Goal: Task Accomplishment & Management: Complete application form

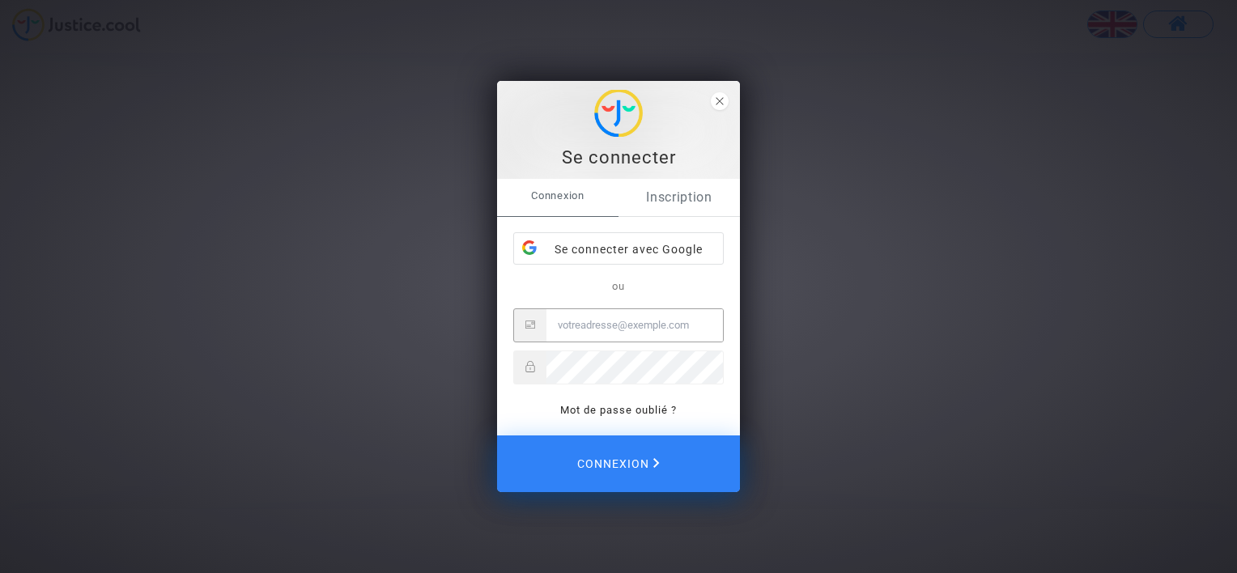
click at [681, 198] on link "Inscription" at bounding box center [679, 197] width 121 height 37
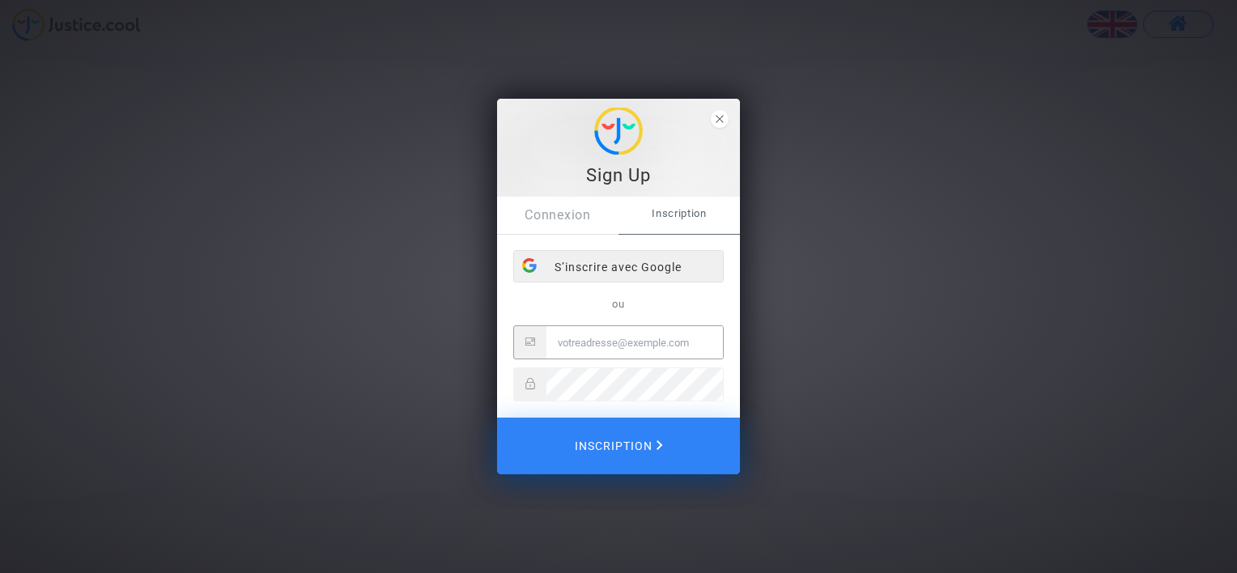
click at [631, 263] on div "S’inscrire avec Google" at bounding box center [618, 267] width 209 height 32
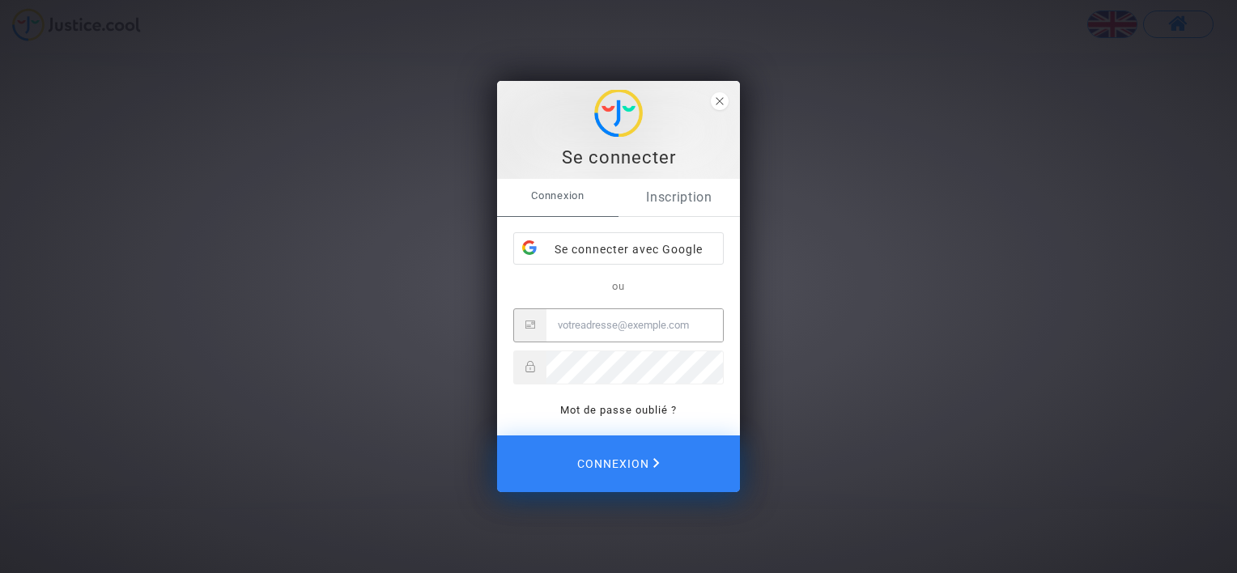
click at [683, 198] on link "Inscription" at bounding box center [679, 197] width 121 height 37
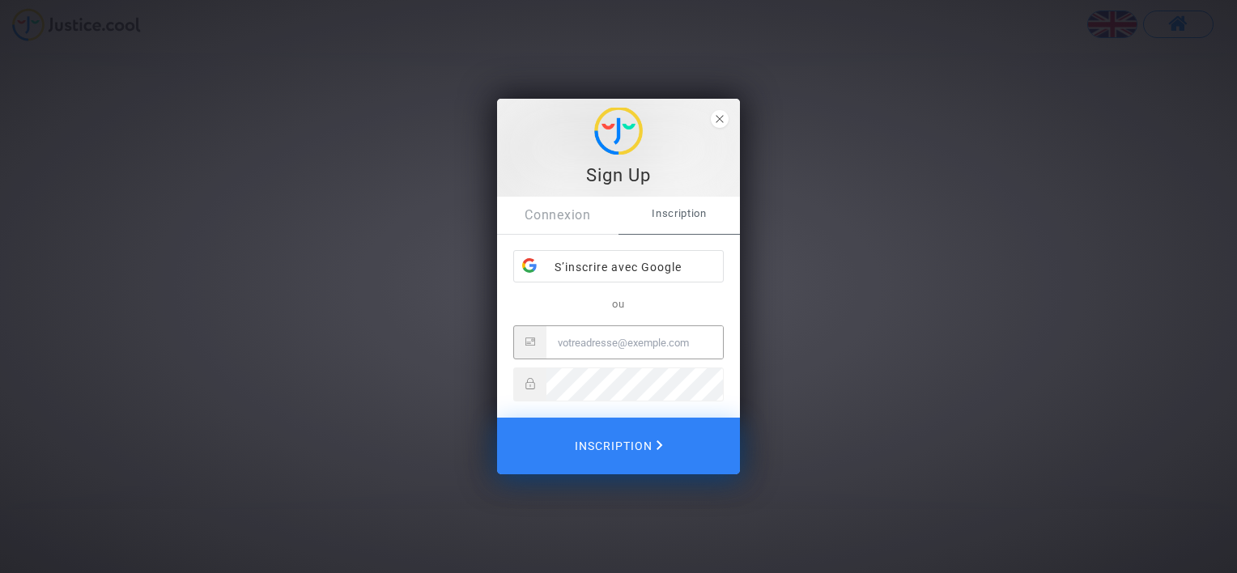
click at [614, 338] on input "Email" at bounding box center [634, 342] width 176 height 32
type input "[EMAIL_ADDRESS][DOMAIN_NAME]"
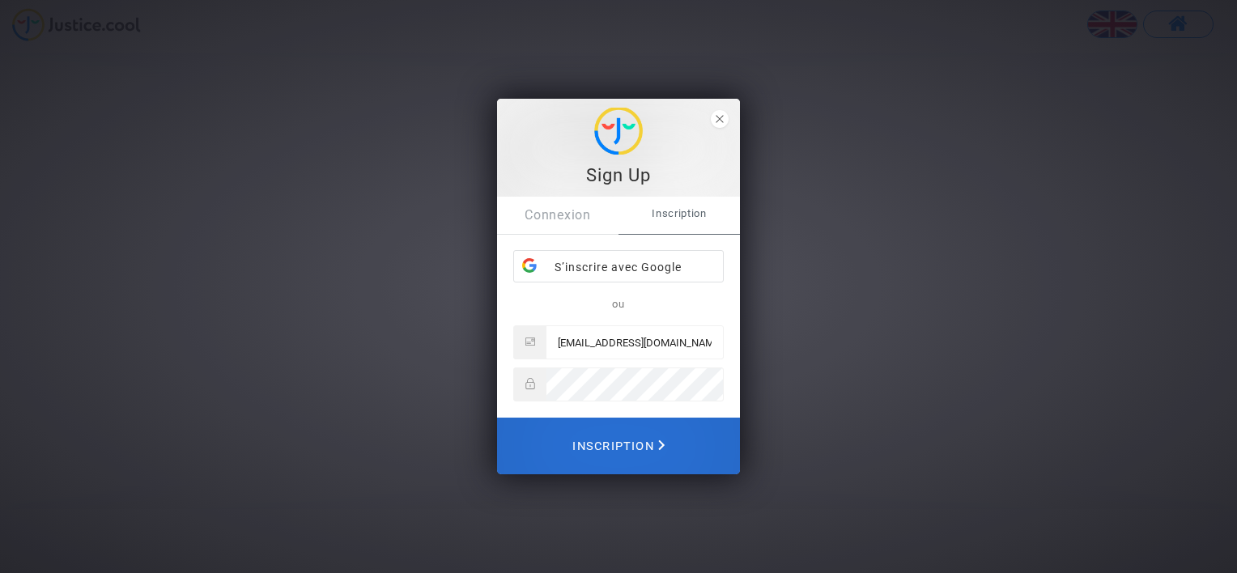
click at [641, 444] on span "Inscription" at bounding box center [618, 446] width 92 height 36
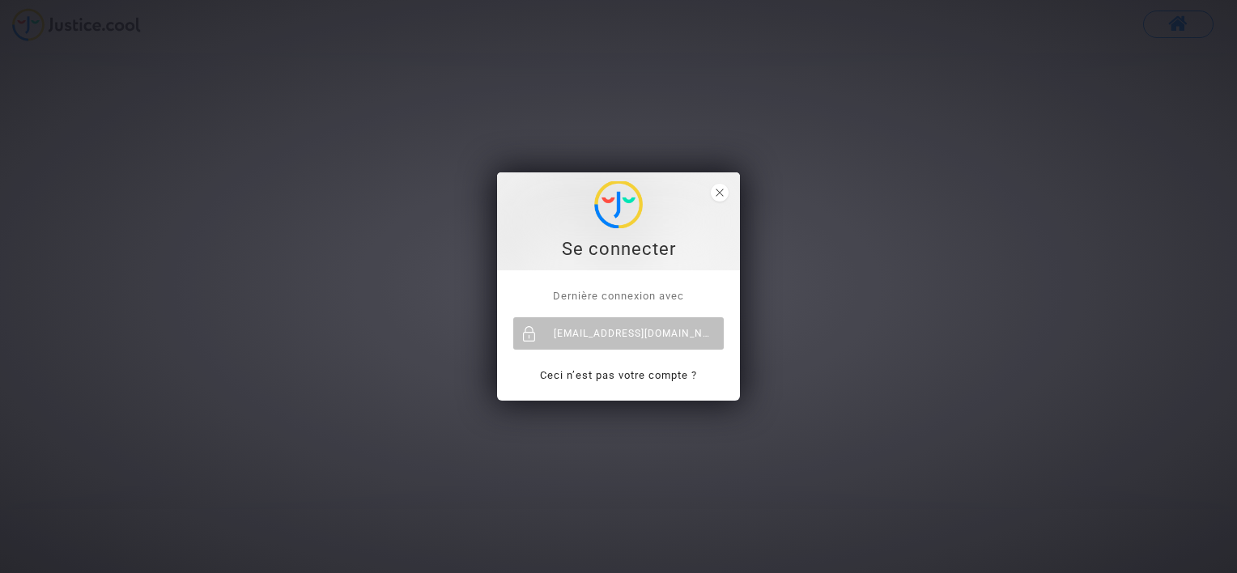
click at [630, 240] on div "Se connecter" at bounding box center [618, 249] width 225 height 24
click at [630, 330] on div "holzer_celine@msn.com" at bounding box center [618, 333] width 210 height 32
click at [631, 334] on div "[EMAIL_ADDRESS][DOMAIN_NAME]" at bounding box center [618, 333] width 210 height 32
click at [720, 190] on icon "close" at bounding box center [720, 193] width 8 height 8
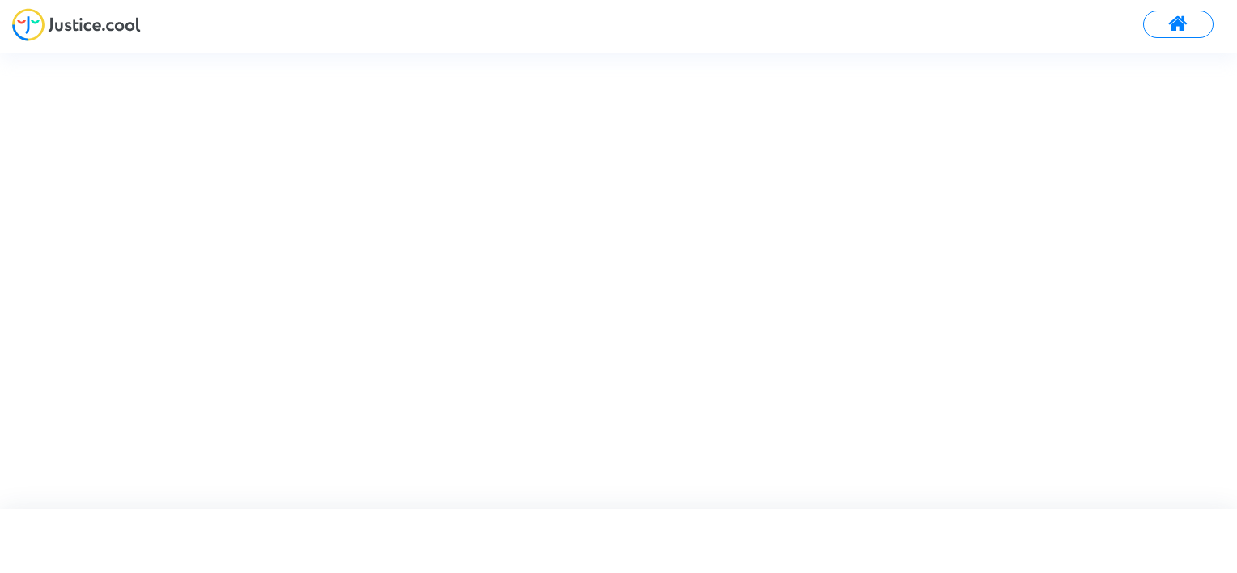
click at [1180, 30] on span at bounding box center [1178, 24] width 20 height 21
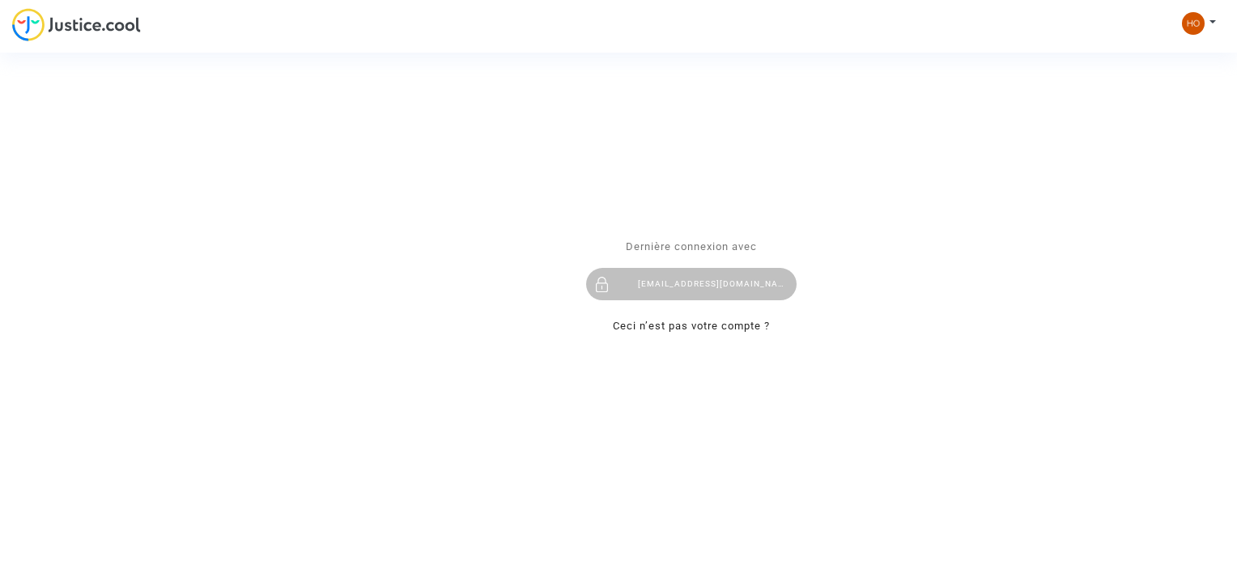
click at [1214, 20] on div "Se connecter Dernière connexion avec holzer_celine@msn.com Ceci n’est pas votre…" at bounding box center [618, 286] width 1237 height 573
click at [1188, 26] on div "Se connecter Dernière connexion avec [EMAIL_ADDRESS][DOMAIN_NAME] Ceci n’est pa…" at bounding box center [618, 286] width 1237 height 573
click at [1204, 16] on div "Se connecter Dernière connexion avec [EMAIL_ADDRESS][DOMAIN_NAME] Ceci n’est pa…" at bounding box center [618, 286] width 1237 height 573
click at [1210, 19] on div "Se connecter Dernière connexion avec [EMAIL_ADDRESS][DOMAIN_NAME] Ceci n’est pa…" at bounding box center [618, 286] width 1237 height 573
click at [1187, 22] on div "Se connecter Dernière connexion avec holzer_celine@msn.com Ceci n’est pas votre…" at bounding box center [618, 286] width 1237 height 573
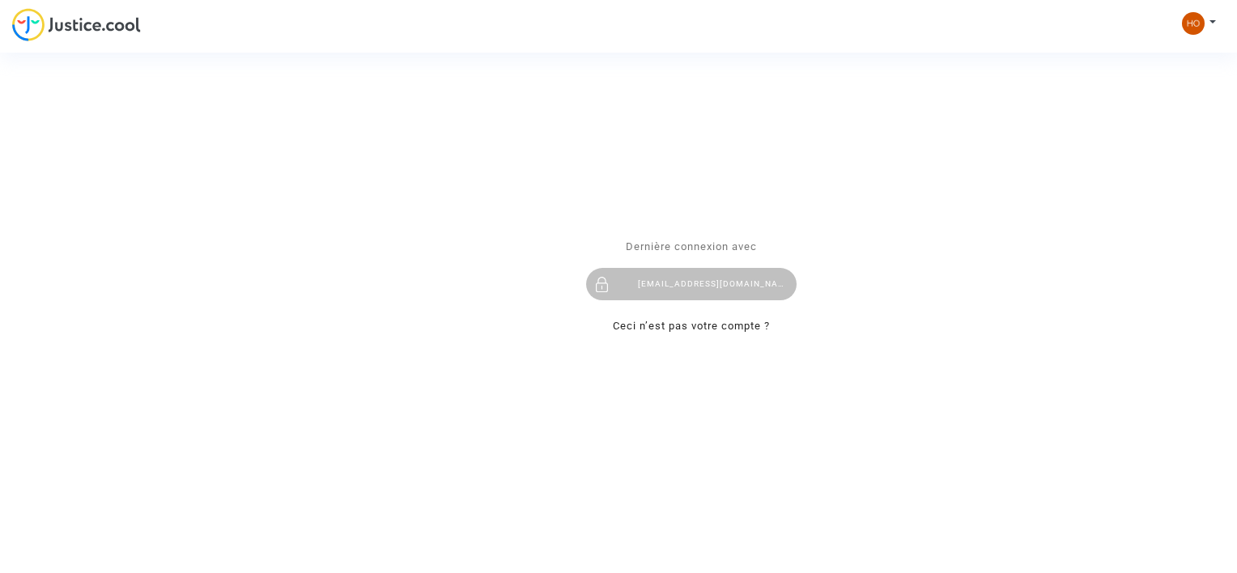
click at [1187, 22] on div "Se connecter Dernière connexion avec holzer_celine@msn.com Ceci n’est pas votre…" at bounding box center [618, 286] width 1237 height 573
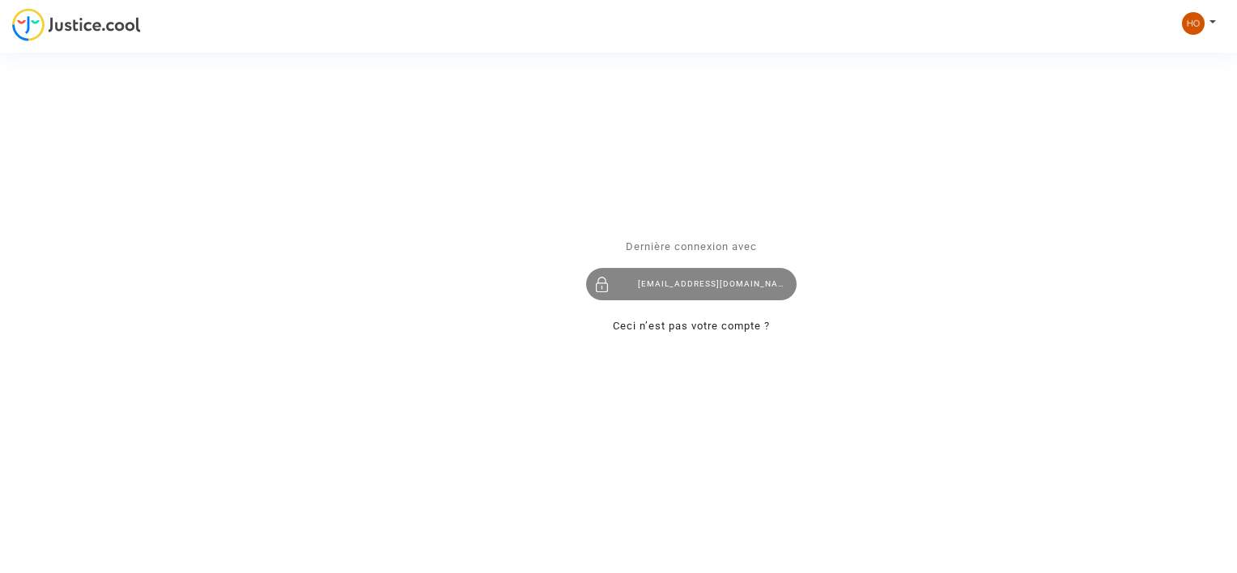
click at [667, 291] on div "[EMAIL_ADDRESS][DOMAIN_NAME]" at bounding box center [691, 285] width 210 height 32
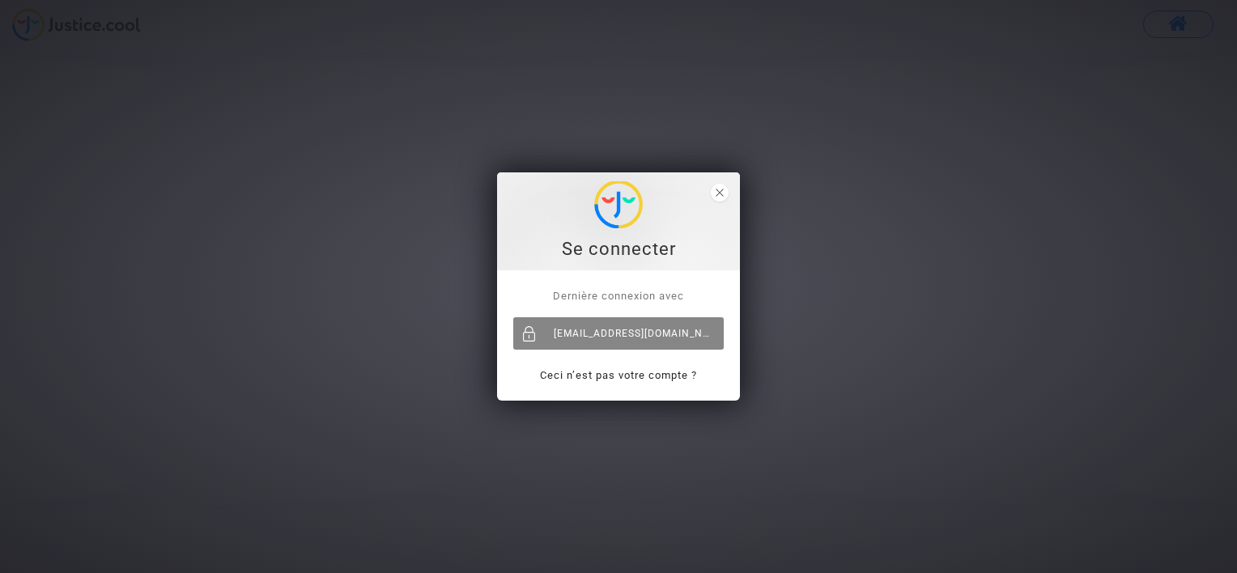
click at [569, 331] on div "[EMAIL_ADDRESS][DOMAIN_NAME]" at bounding box center [618, 333] width 210 height 32
click at [630, 295] on span "Dernière connexion avec" at bounding box center [618, 296] width 131 height 12
click at [725, 195] on span "close" at bounding box center [720, 193] width 18 height 18
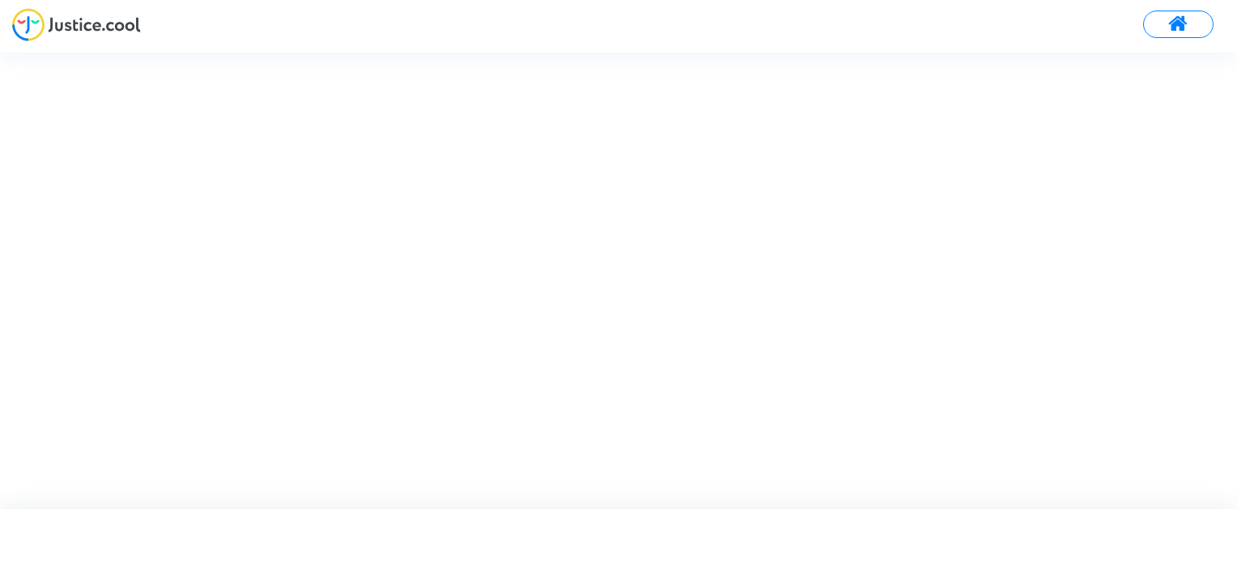
click at [1188, 23] on span at bounding box center [1178, 24] width 20 height 21
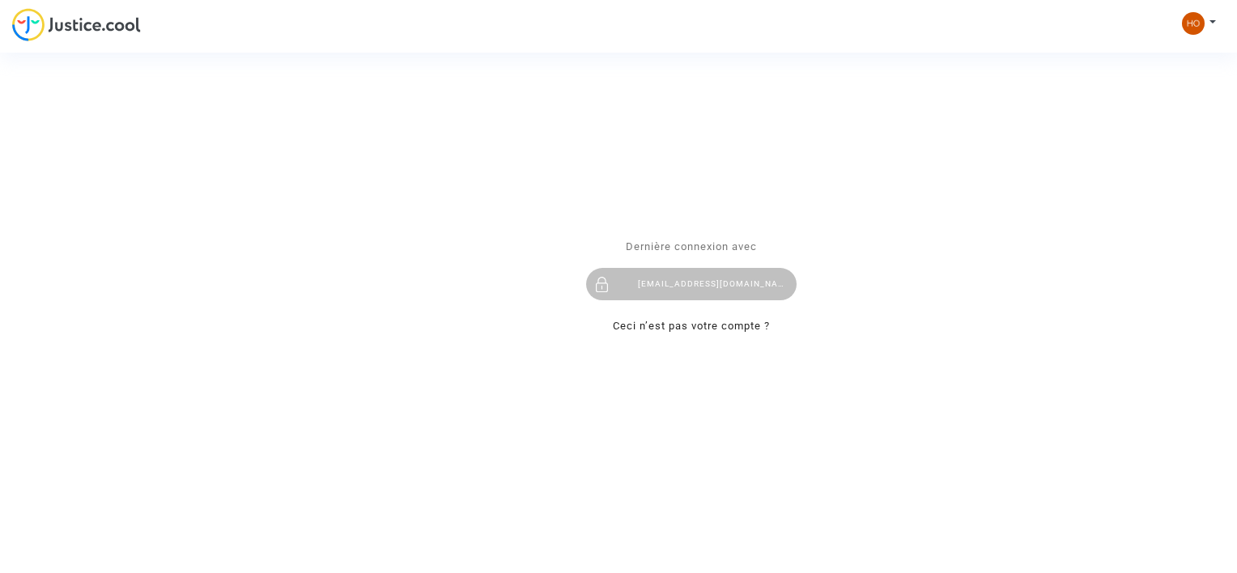
click at [1189, 25] on div "Se connecter Dernière connexion avec holzer_celine@msn.com Ceci n’est pas votre…" at bounding box center [618, 286] width 1237 height 573
click at [1213, 23] on div "Se connecter Dernière connexion avec holzer_celine@msn.com Ceci n’est pas votre…" at bounding box center [618, 286] width 1237 height 573
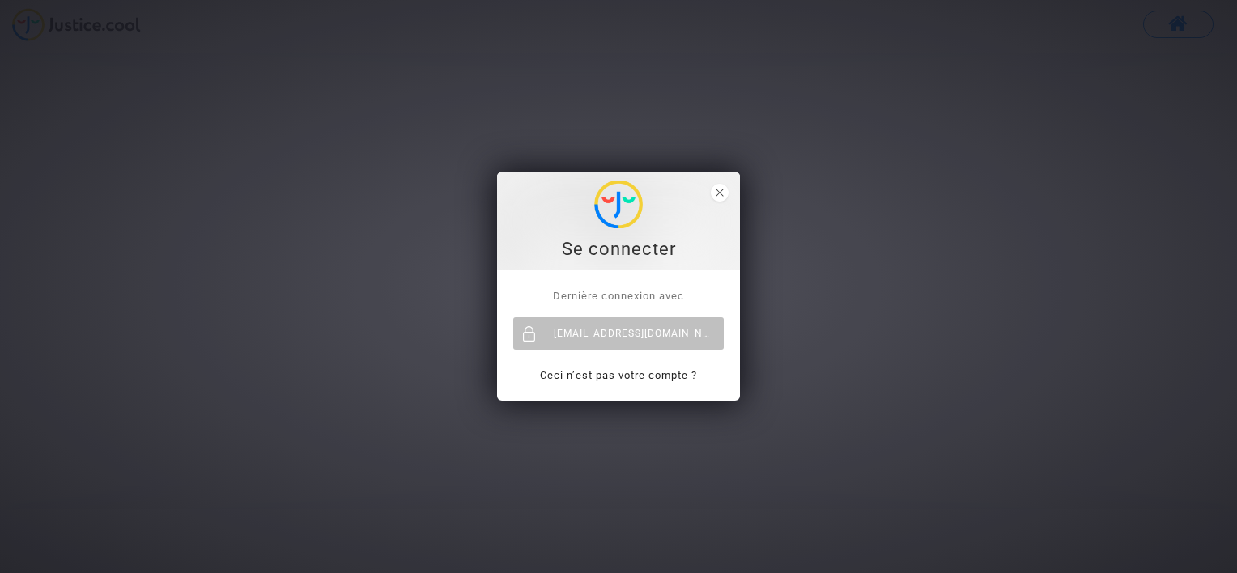
click at [648, 374] on link "Ceci n’est pas votre compte ?" at bounding box center [618, 375] width 157 height 12
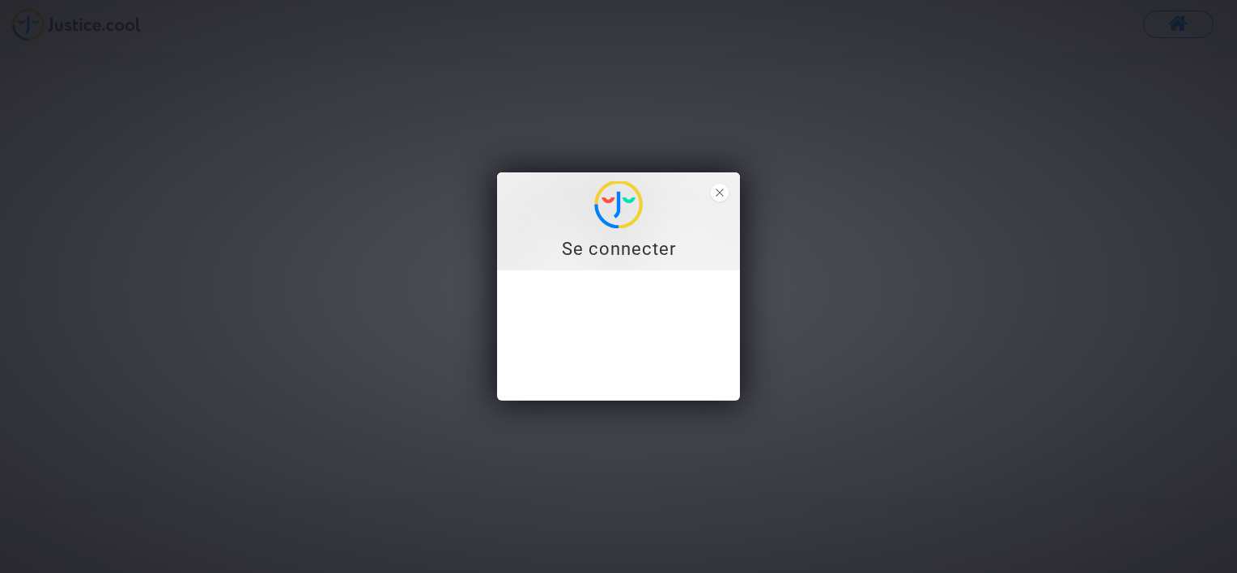
type input "[EMAIL_ADDRESS][DOMAIN_NAME]"
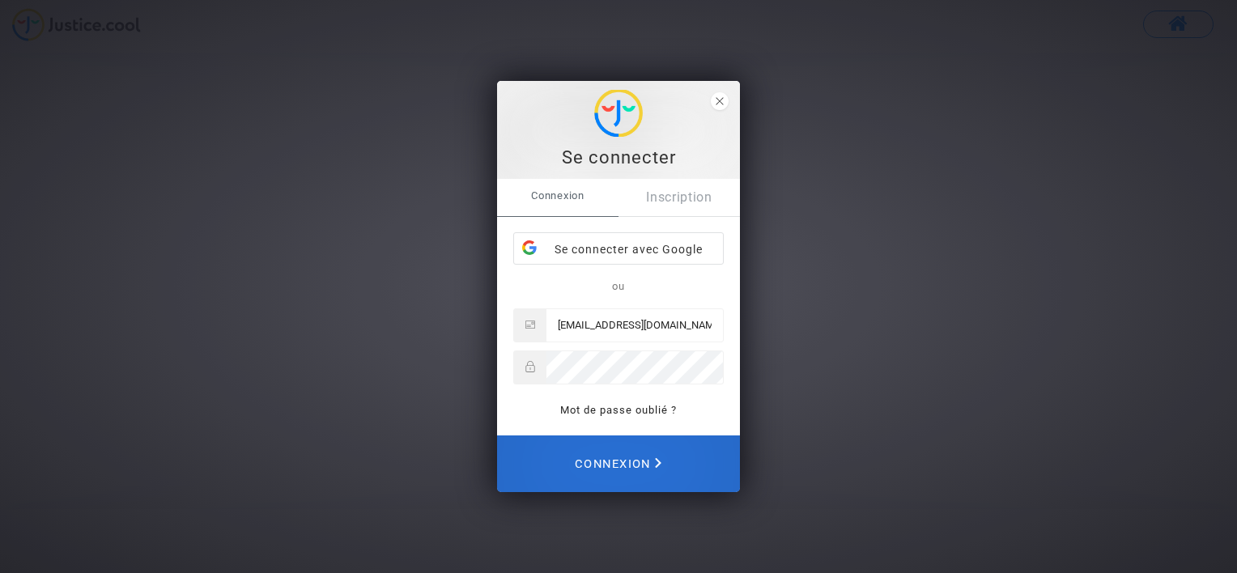
click at [642, 478] on span "Connexion" at bounding box center [618, 464] width 87 height 36
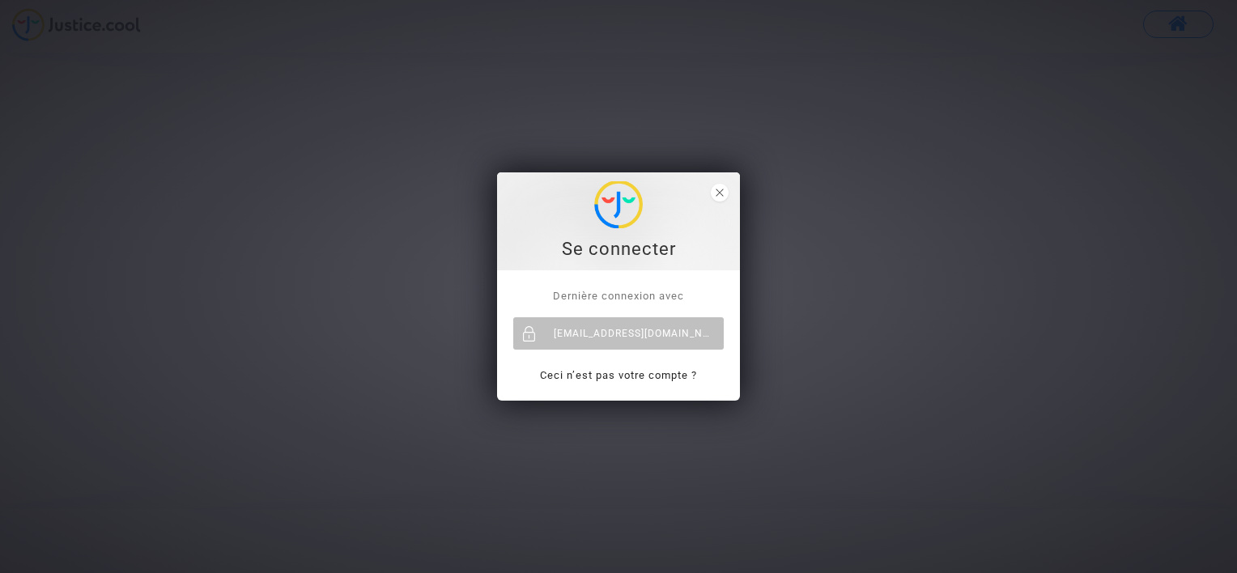
click at [621, 290] on span "Dernière connexion avec" at bounding box center [618, 296] width 131 height 12
click at [643, 341] on div "[EMAIL_ADDRESS][DOMAIN_NAME]" at bounding box center [618, 333] width 210 height 32
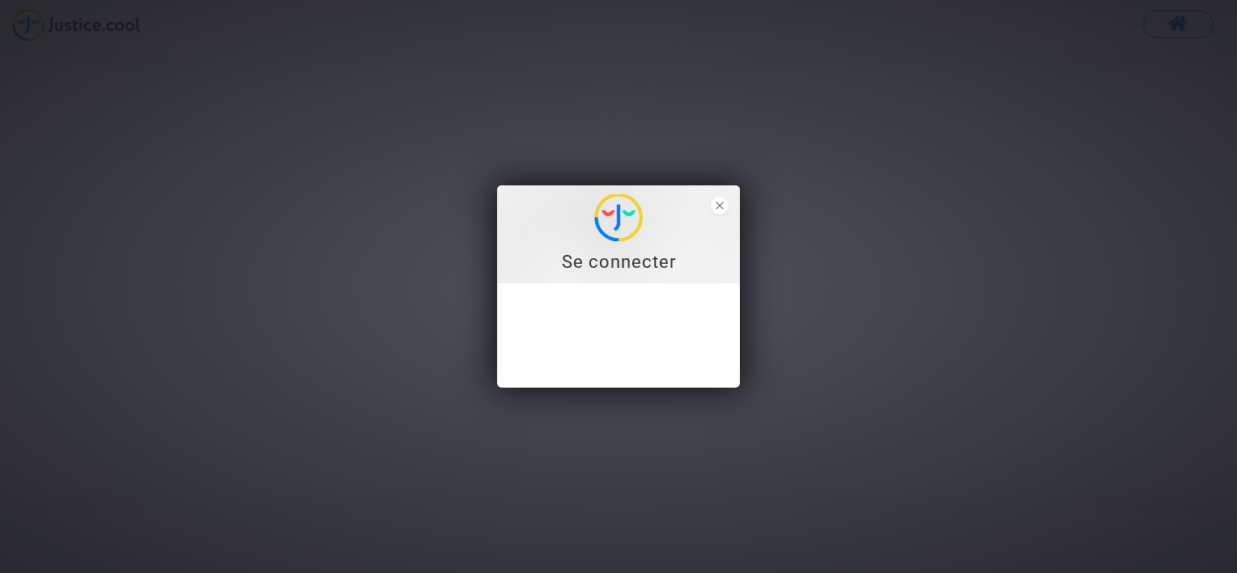
click at [1143, 26] on div "Se connecter Dernière connexion avec [EMAIL_ADDRESS][DOMAIN_NAME] Ceci n’est pa…" at bounding box center [618, 286] width 1237 height 573
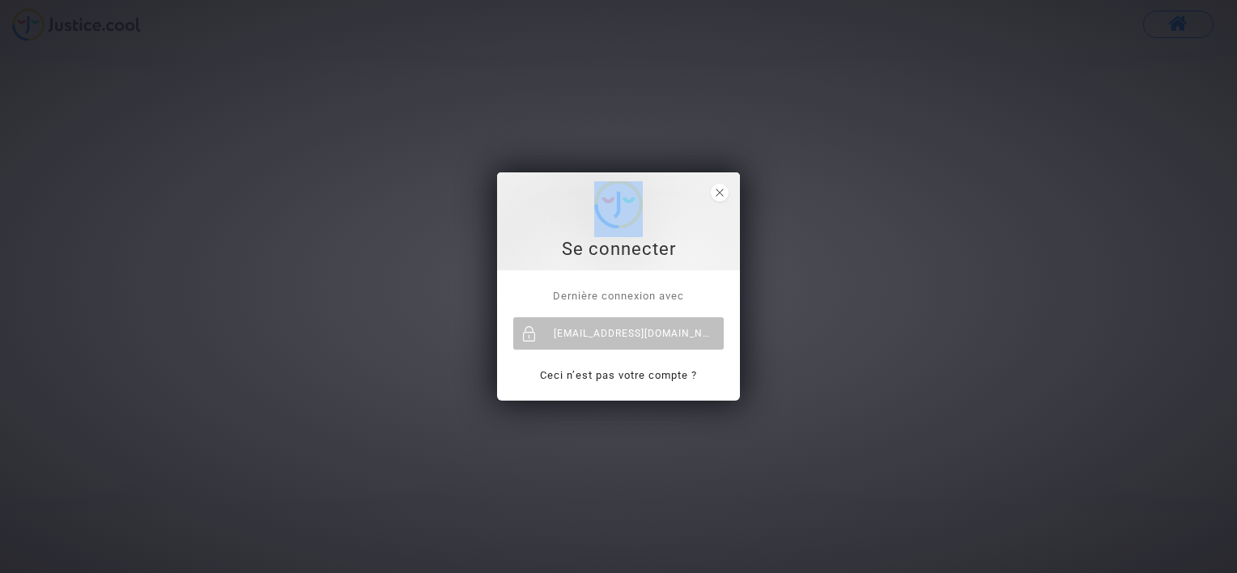
click at [1143, 26] on div "Se connecter Dernière connexion avec [EMAIL_ADDRESS][DOMAIN_NAME] Ceci n’est pa…" at bounding box center [618, 286] width 1237 height 573
click at [729, 189] on div "Se connecter" at bounding box center [618, 221] width 225 height 80
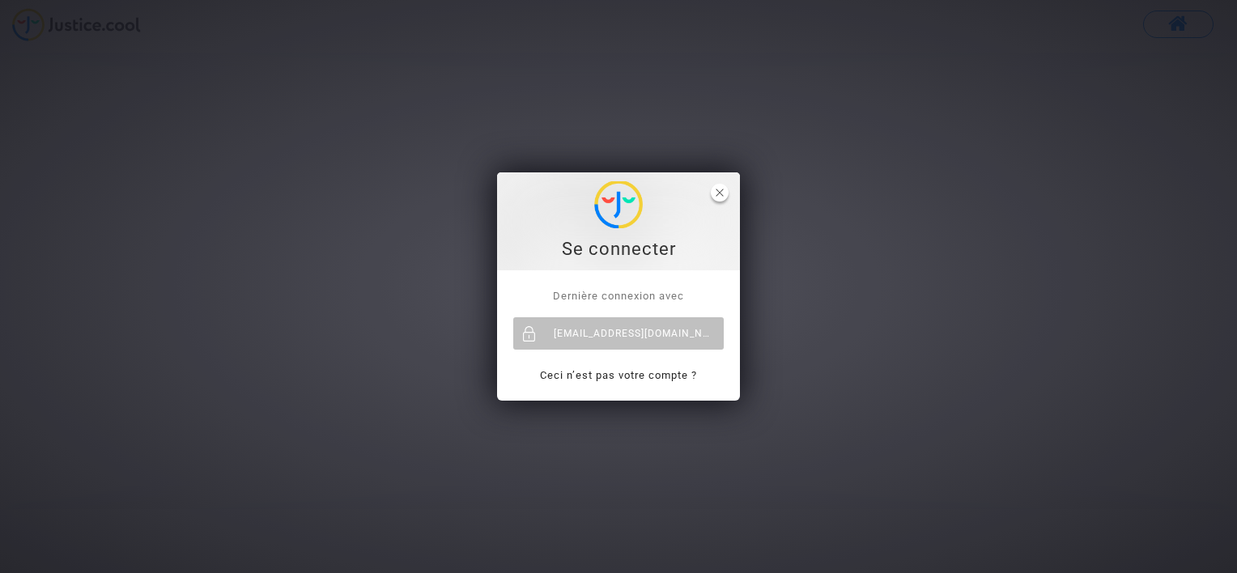
click at [721, 191] on icon "close" at bounding box center [720, 193] width 8 height 8
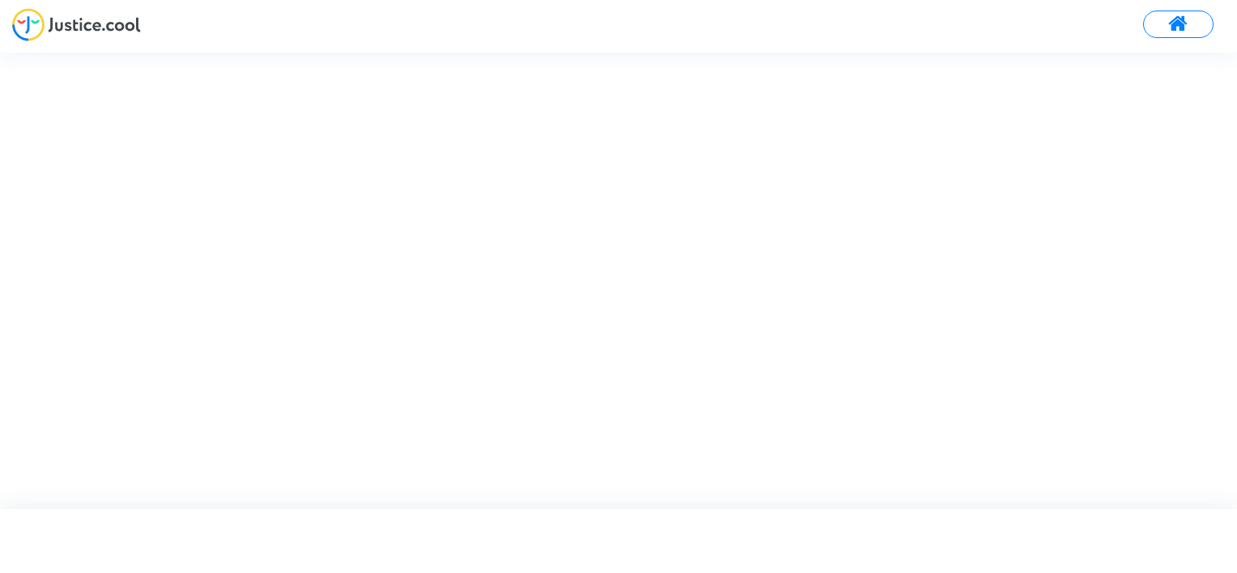
click at [123, 29] on img at bounding box center [76, 24] width 129 height 33
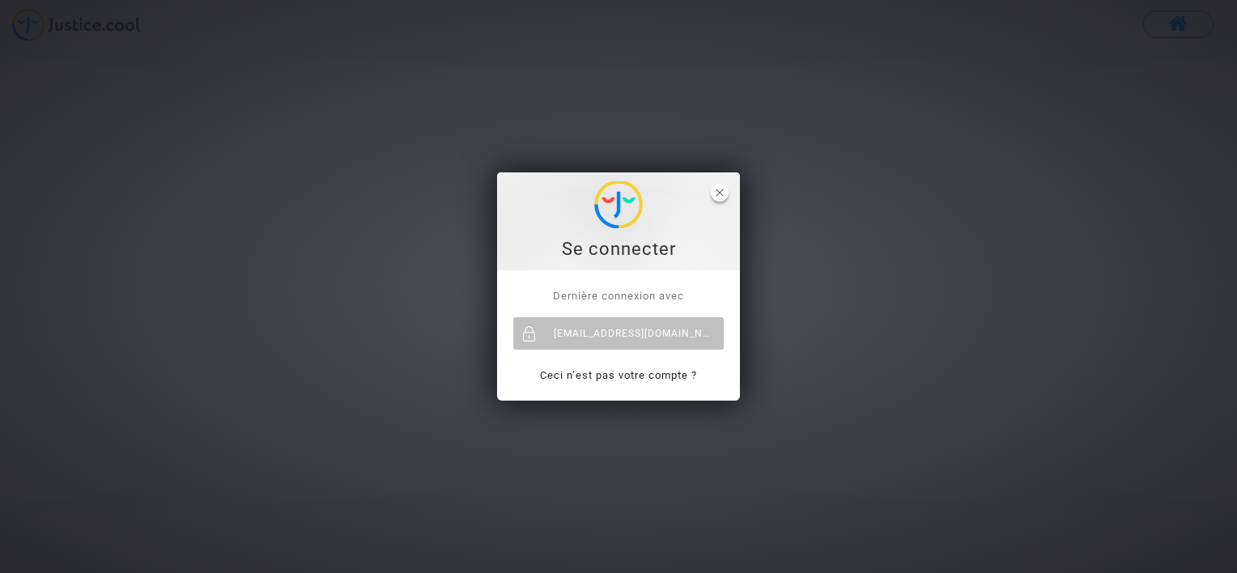
click at [724, 193] on span "close" at bounding box center [720, 193] width 18 height 18
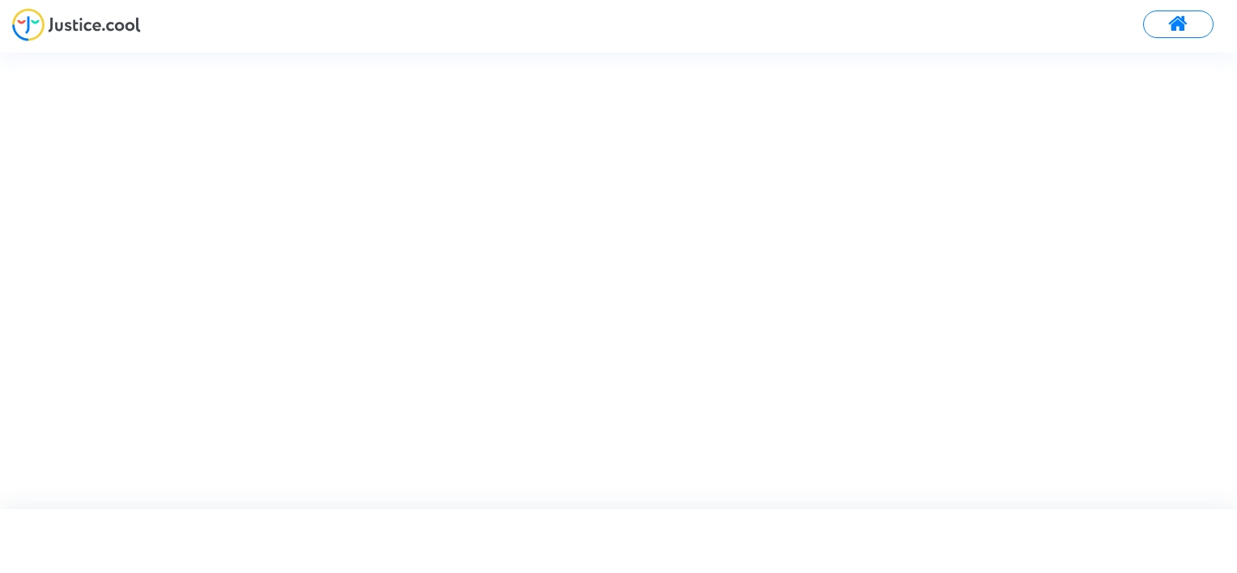
click at [1187, 16] on span at bounding box center [1178, 24] width 20 height 21
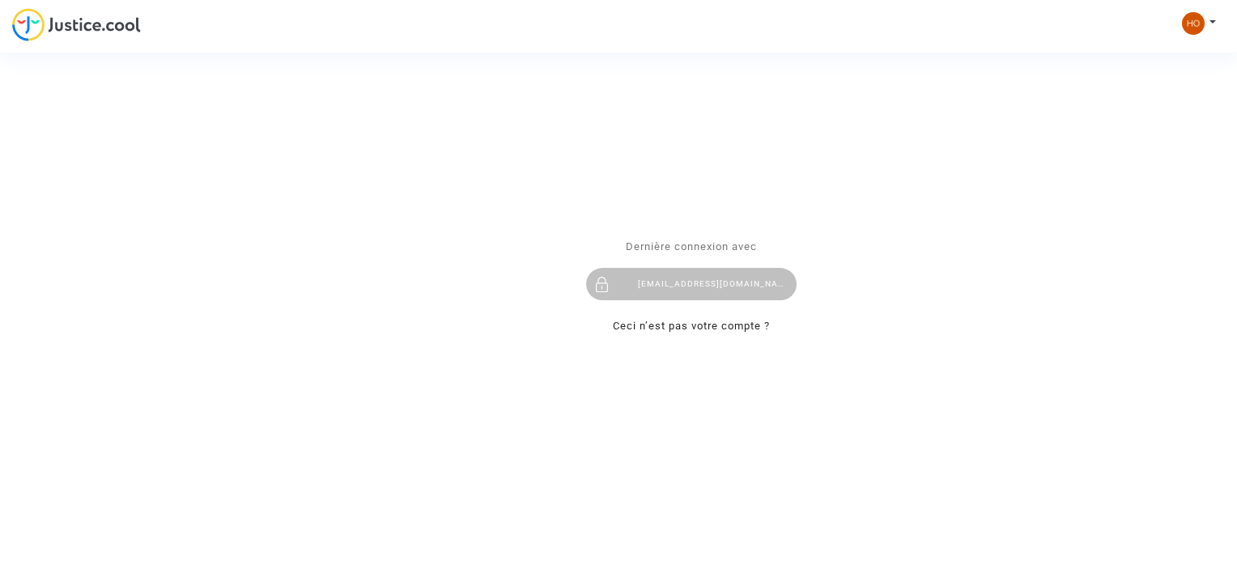
click at [1201, 29] on div "Se connecter Dernière connexion avec holzer_celine@msn.com Ceci n’est pas votre…" at bounding box center [618, 286] width 1237 height 573
click at [1188, 21] on div "Se connecter Dernière connexion avec holzer_celine@msn.com Ceci n’est pas votre…" at bounding box center [618, 286] width 1237 height 573
click at [1212, 22] on div "Se connecter Dernière connexion avec holzer_celine@msn.com Ceci n’est pas votre…" at bounding box center [618, 286] width 1237 height 573
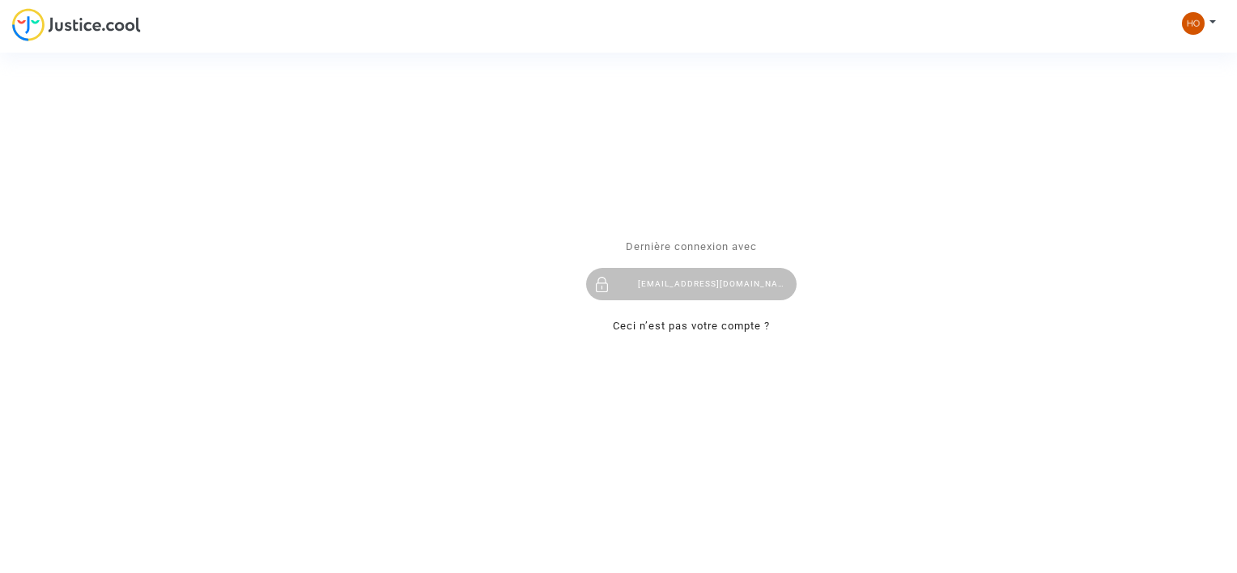
drag, startPoint x: 1212, startPoint y: 22, endPoint x: 864, endPoint y: 116, distance: 360.6
click at [864, 116] on div "Se connecter Dernière connexion avec holzer_celine@msn.com Ceci n’est pas votre…" at bounding box center [618, 286] width 1237 height 573
click at [1210, 17] on div "Se connecter Dernière connexion avec holzer_celine@msn.com Ceci n’est pas votre…" at bounding box center [618, 286] width 1237 height 573
click at [1211, 20] on div "Se connecter Dernière connexion avec holzer_celine@msn.com Ceci n’est pas votre…" at bounding box center [618, 286] width 1237 height 573
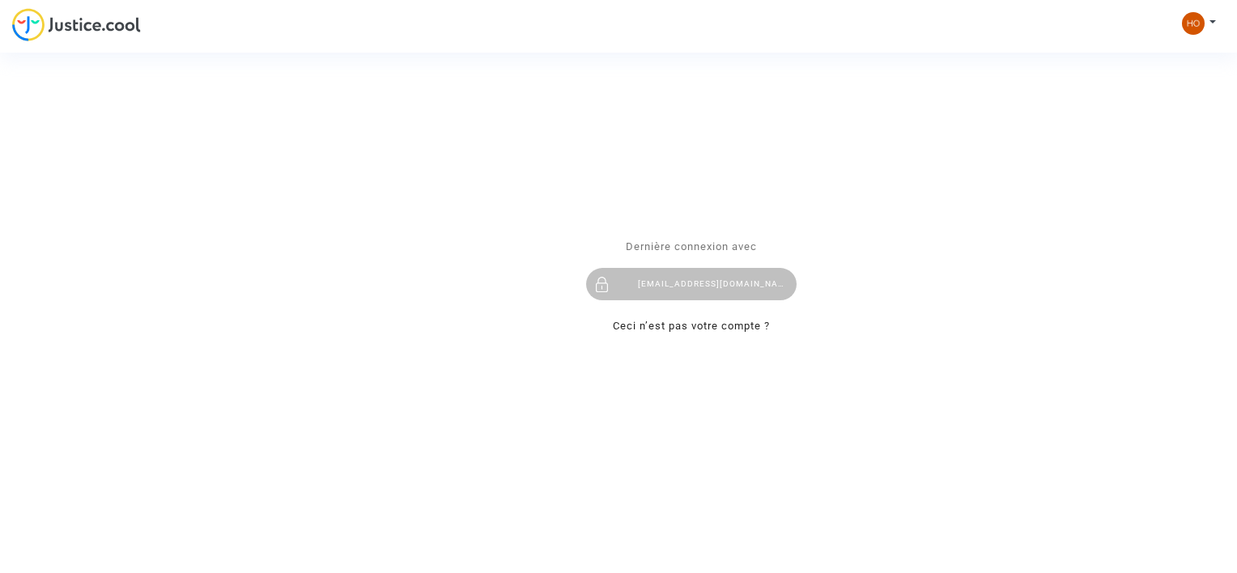
click at [1201, 23] on div "Se connecter Dernière connexion avec holzer_celine@msn.com Ceci n’est pas votre…" at bounding box center [618, 286] width 1237 height 573
click at [979, 130] on div "Se connecter Dernière connexion avec holzer_celine@msn.com Ceci n’est pas votre…" at bounding box center [618, 286] width 1237 height 573
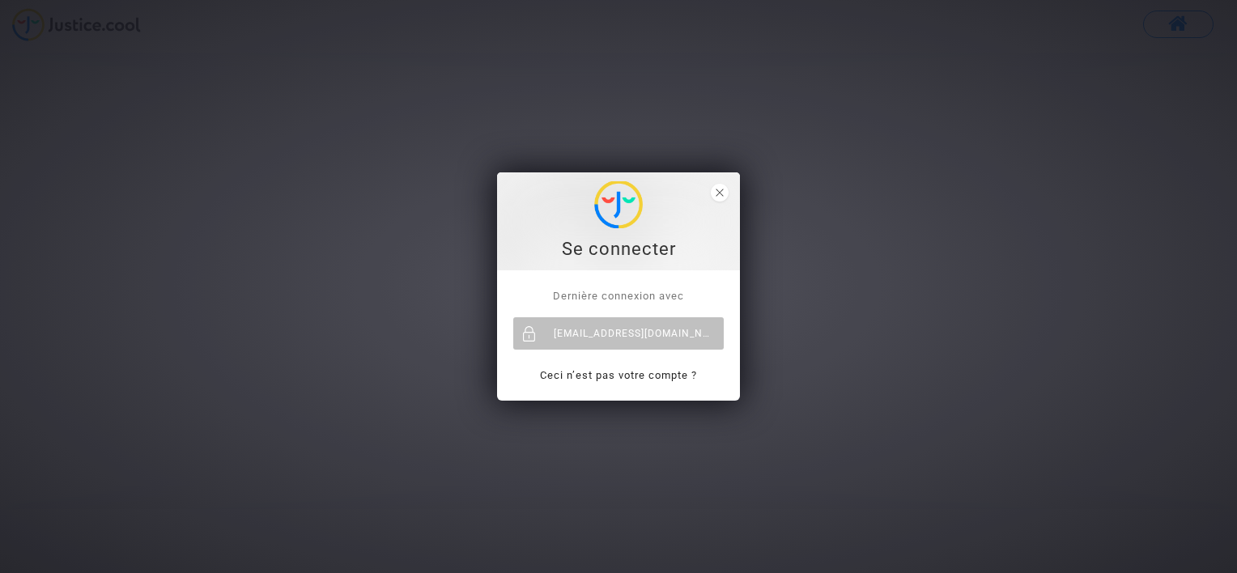
click at [623, 386] on div "Dernière connexion avec [EMAIL_ADDRESS][DOMAIN_NAME] Ceci n’est pas votre compt…" at bounding box center [618, 335] width 243 height 131
click at [616, 379] on link "Ceci n’est pas votre compte ?" at bounding box center [618, 375] width 157 height 12
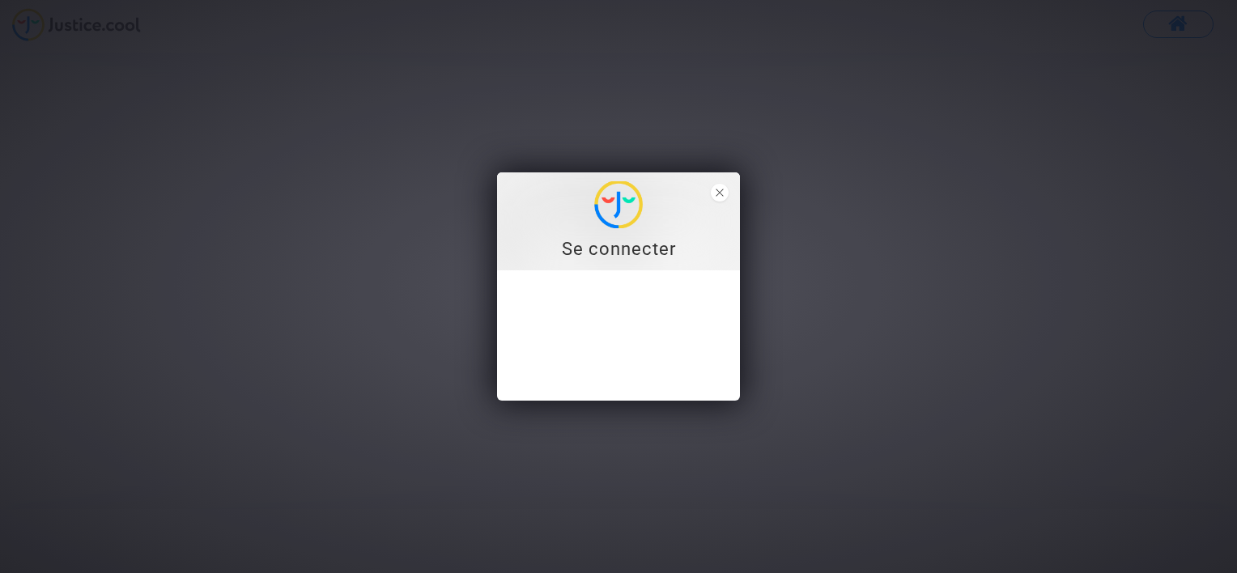
type input "[EMAIL_ADDRESS][DOMAIN_NAME]"
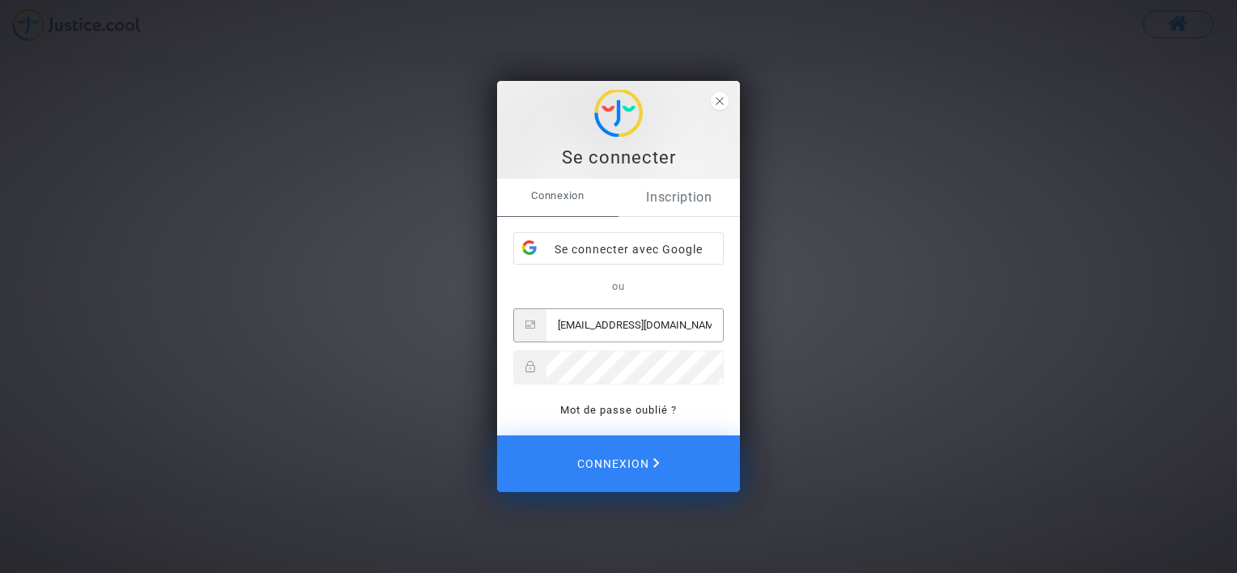
click at [687, 192] on link "Inscription" at bounding box center [679, 197] width 121 height 37
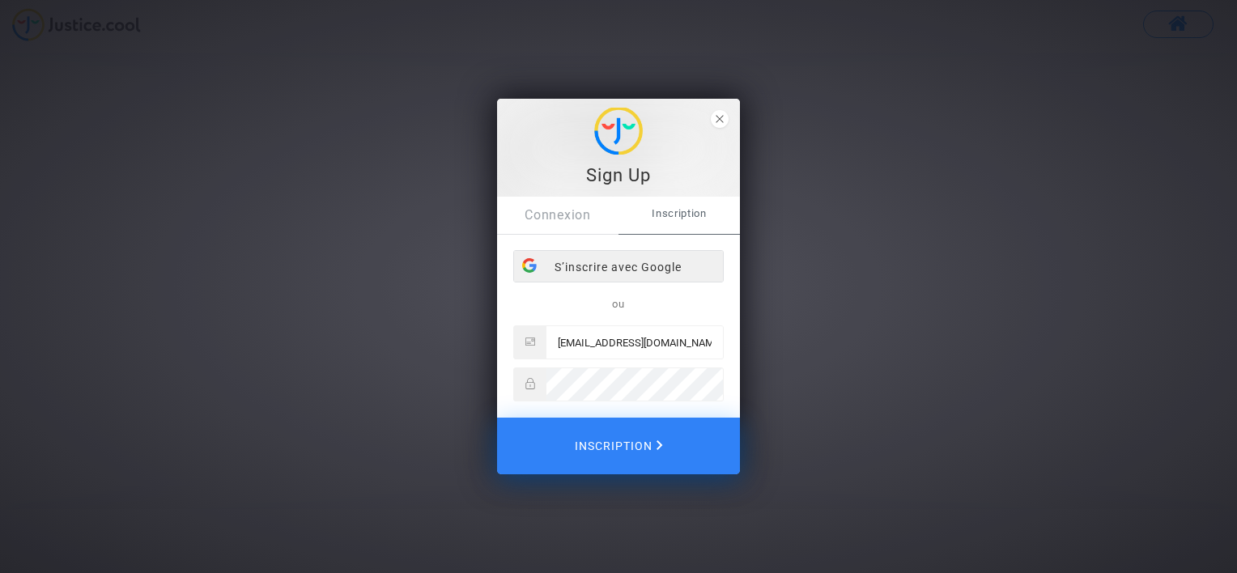
click at [622, 266] on div "S’inscrire avec Google" at bounding box center [618, 267] width 209 height 32
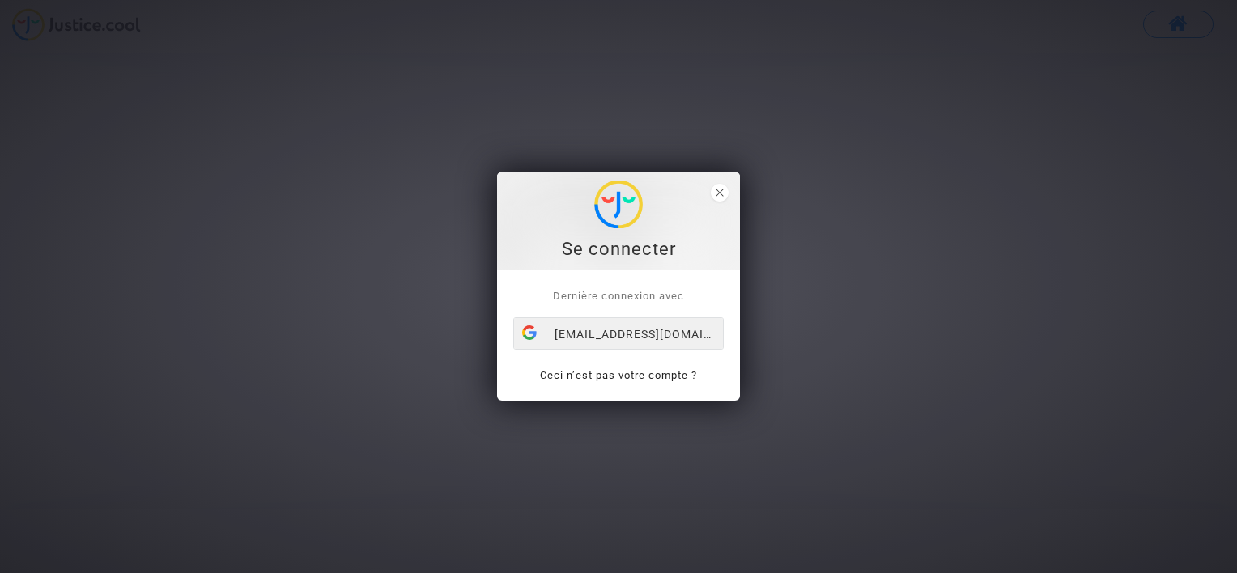
click at [644, 337] on div "[EMAIL_ADDRESS][DOMAIN_NAME]" at bounding box center [618, 334] width 209 height 32
click at [631, 372] on link "Ceci n’est pas votre compte ?" at bounding box center [618, 375] width 157 height 12
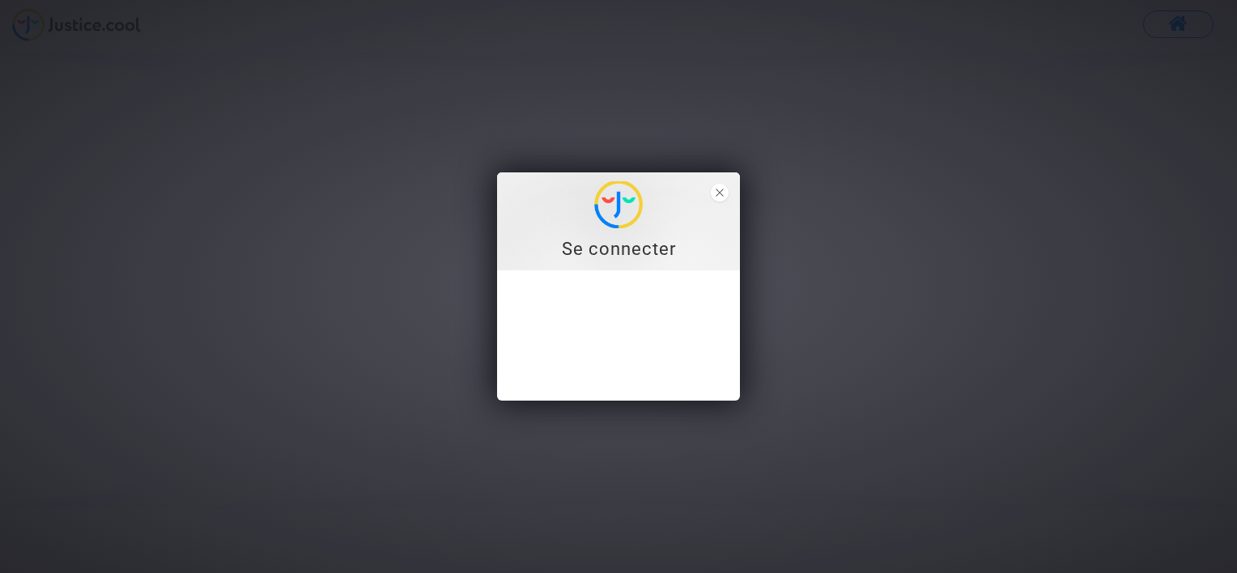
type input "[EMAIL_ADDRESS][DOMAIN_NAME]"
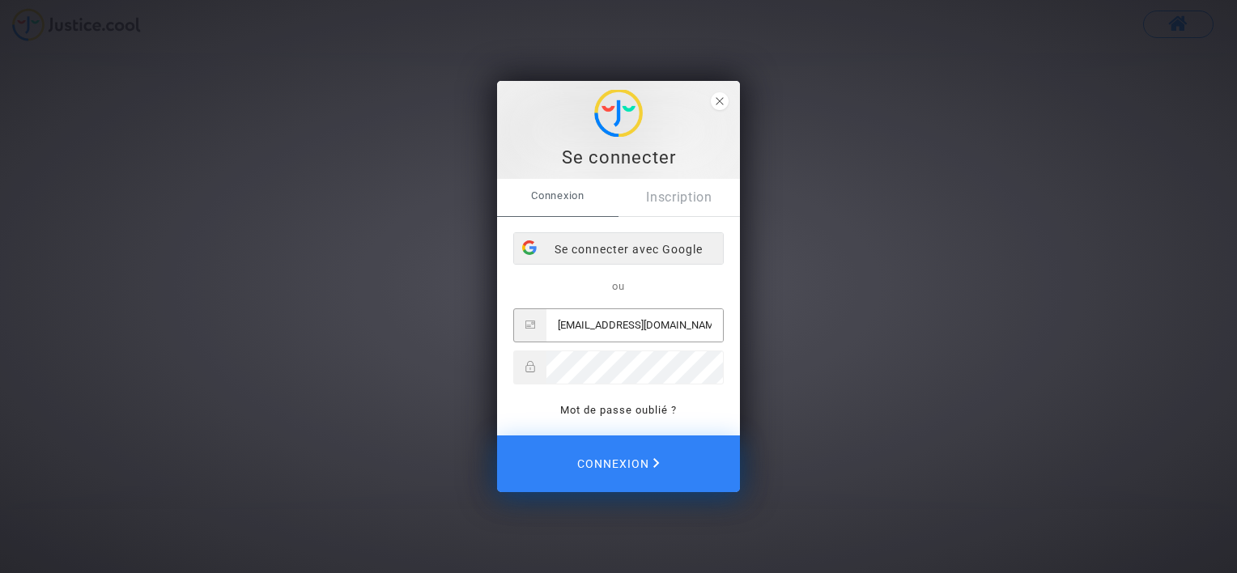
click at [654, 253] on div "Se connecter avec Google" at bounding box center [618, 249] width 209 height 32
